Goal: Contribute content

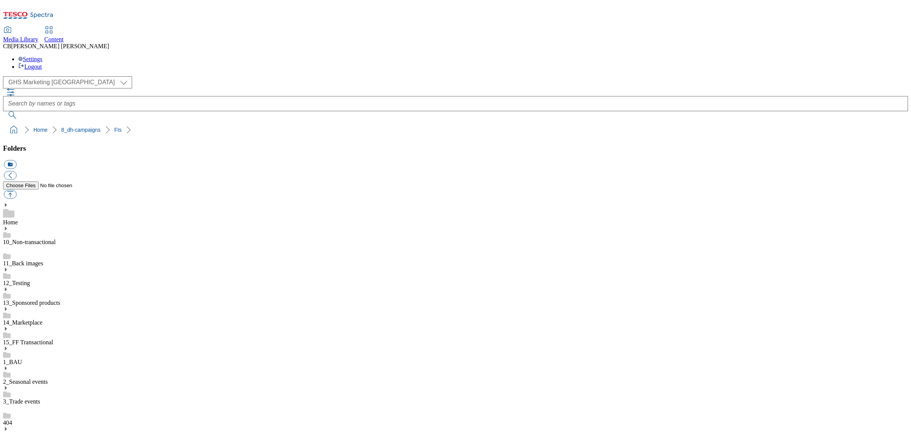
scroll to position [142, 0]
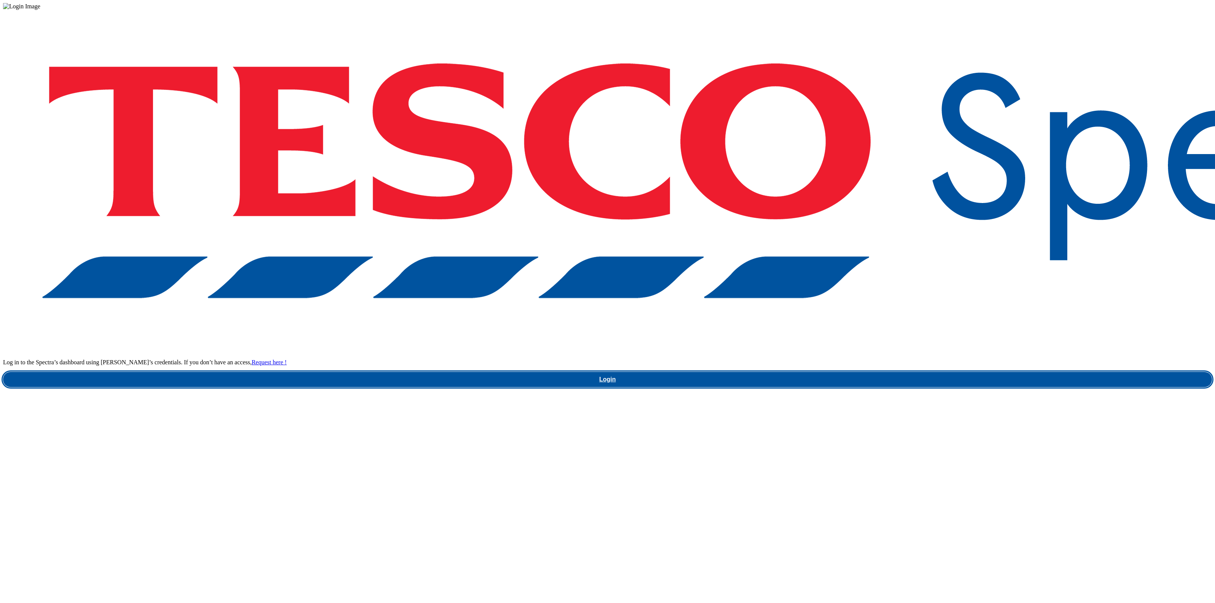
click at [936, 372] on link "Login" at bounding box center [607, 379] width 1209 height 15
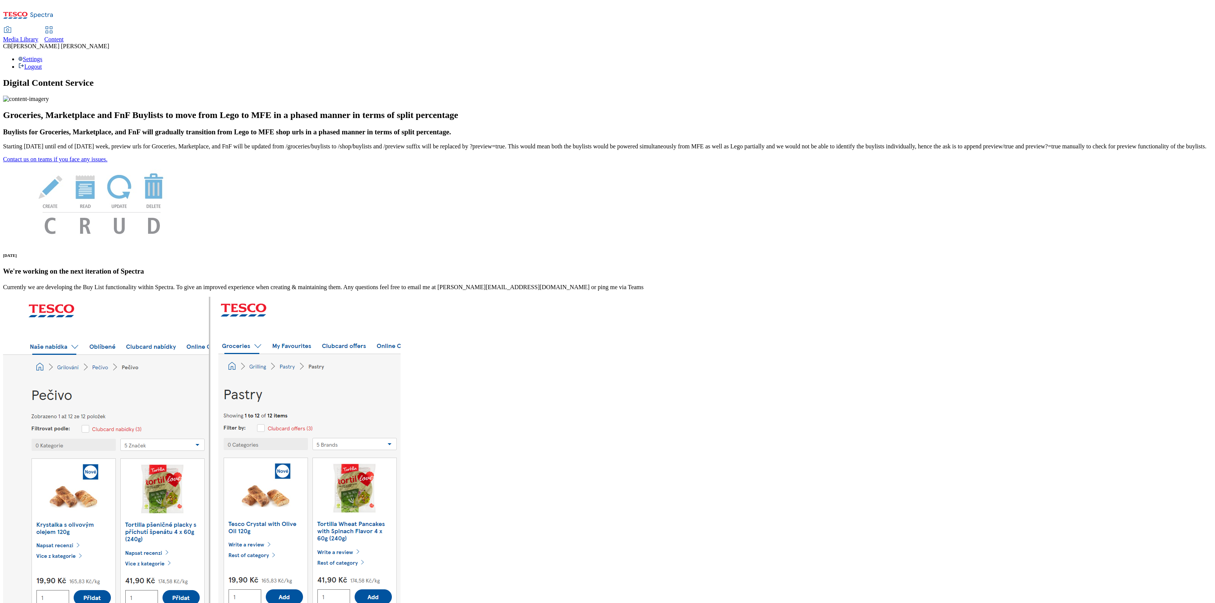
click at [38, 36] on span "Media Library" at bounding box center [20, 39] width 35 height 6
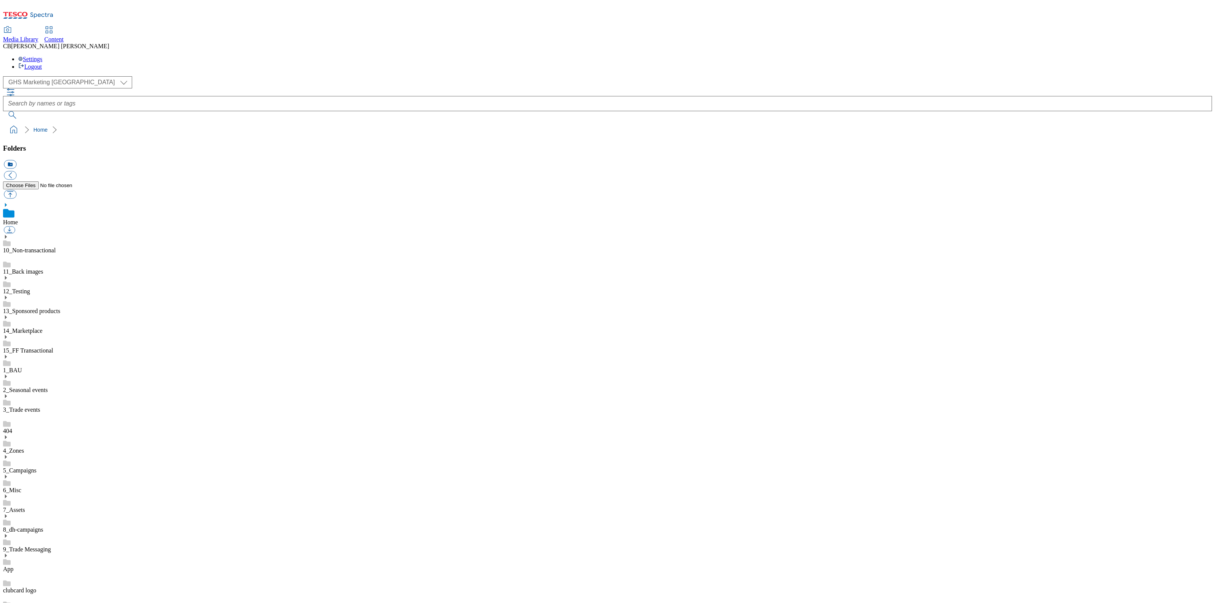
scroll to position [1, 0]
click at [7, 515] on use at bounding box center [6, 517] width 2 height 4
click at [16, 190] on button "button" at bounding box center [10, 194] width 13 height 9
type input "C:\fakepath\1756294564940-ad541523_Micellar_Water_LegoBrand_2560x320_V2.jpg"
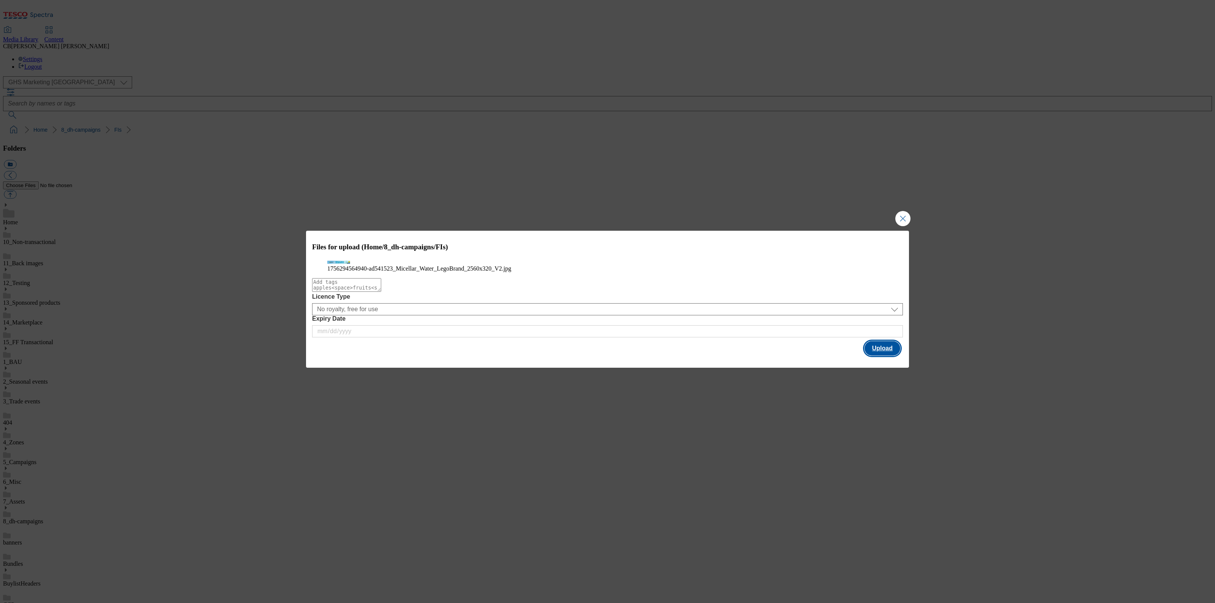
click at [892, 356] on button "Upload" at bounding box center [883, 348] width 36 height 14
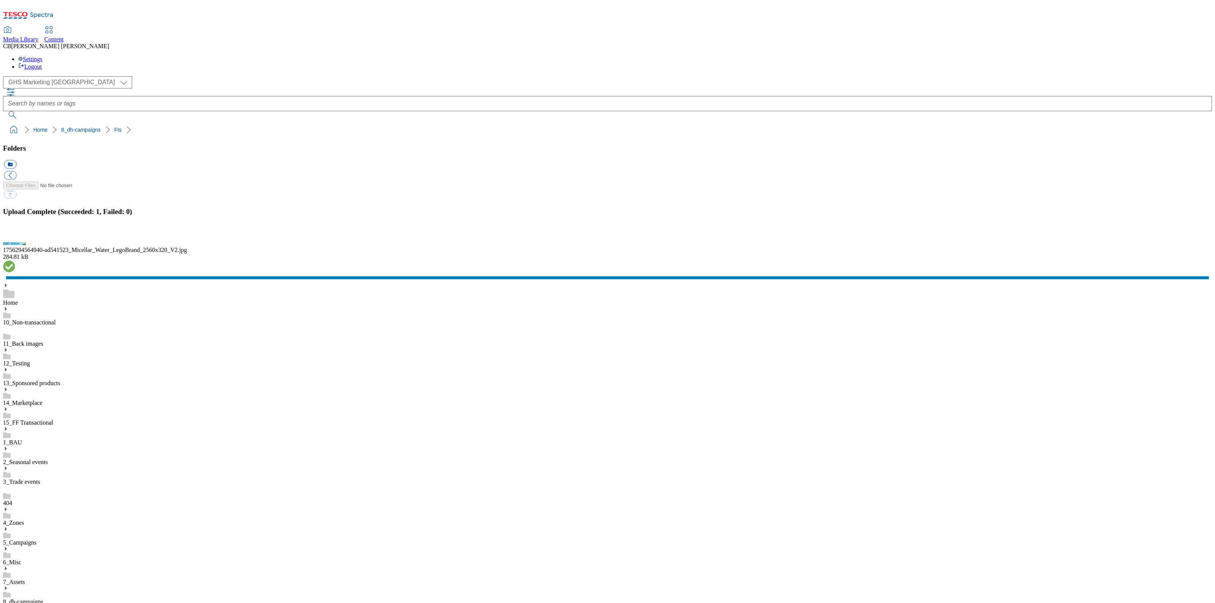
drag, startPoint x: 87, startPoint y: 447, endPoint x: 90, endPoint y: 443, distance: 5.0
